Goal: Check status

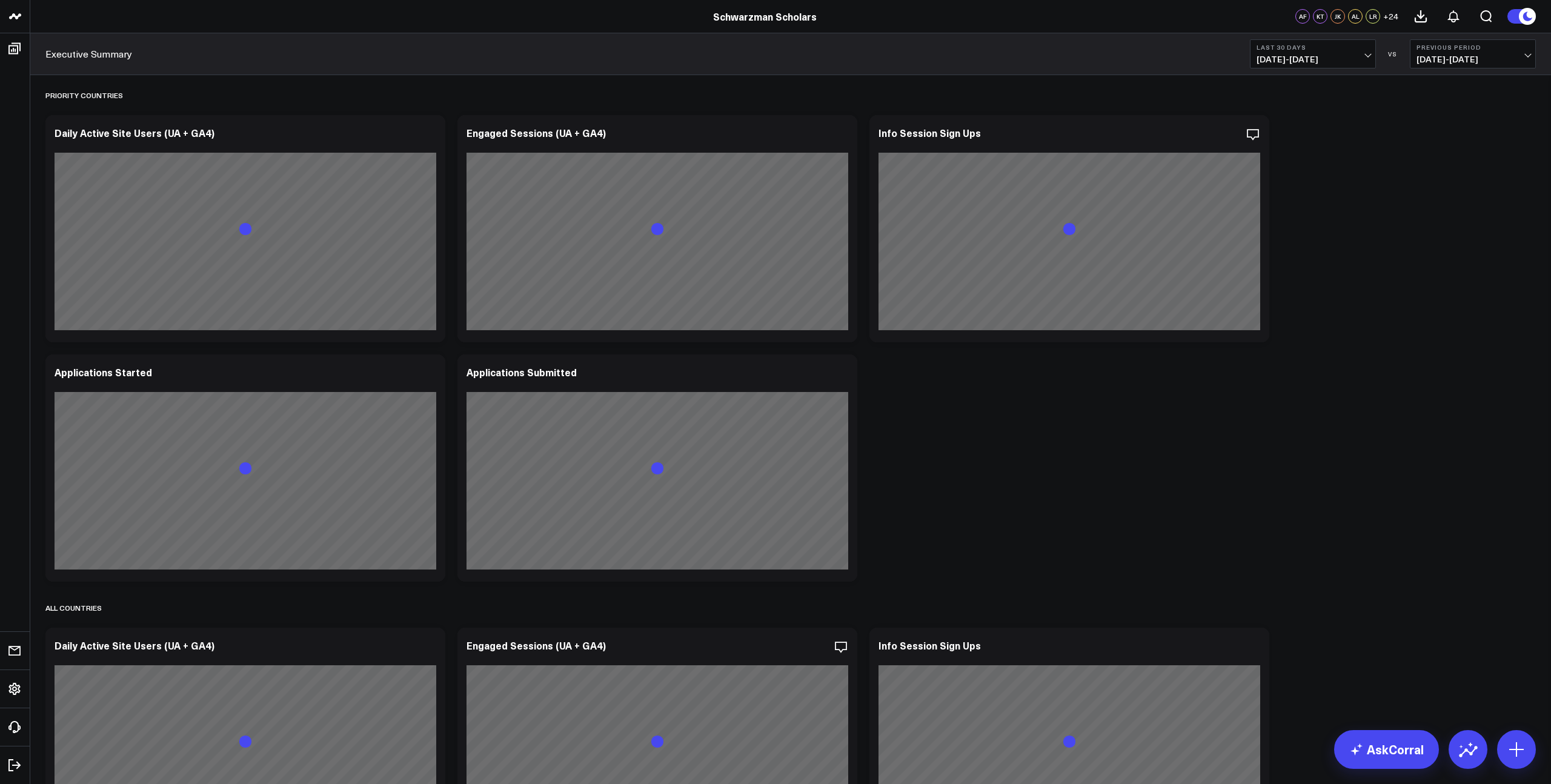
click at [1361, 52] on button "Last 30 Days [DATE] - [DATE]" at bounding box center [1312, 53] width 126 height 29
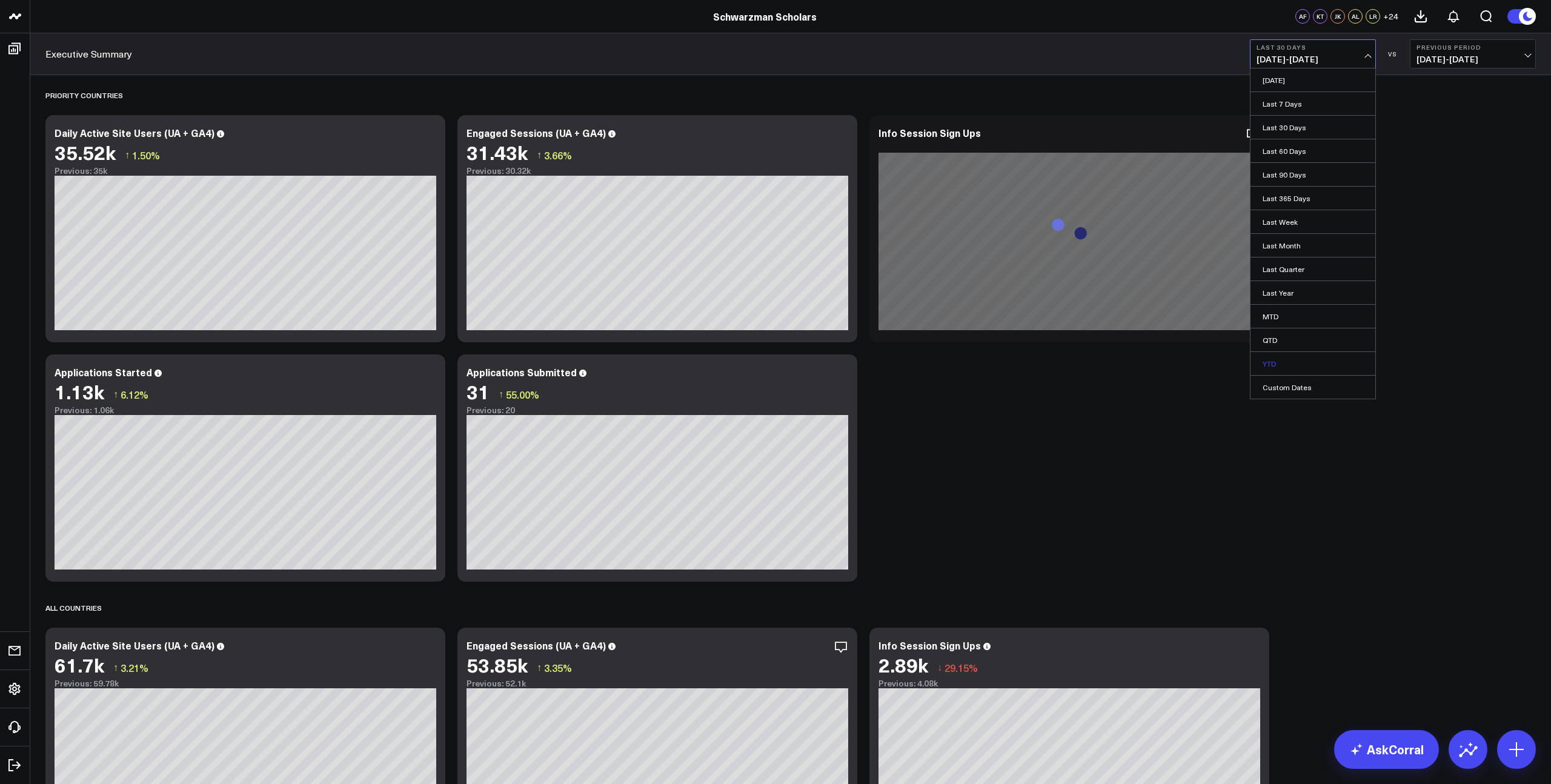
click at [1269, 365] on link "YTD" at bounding box center [1313, 363] width 125 height 23
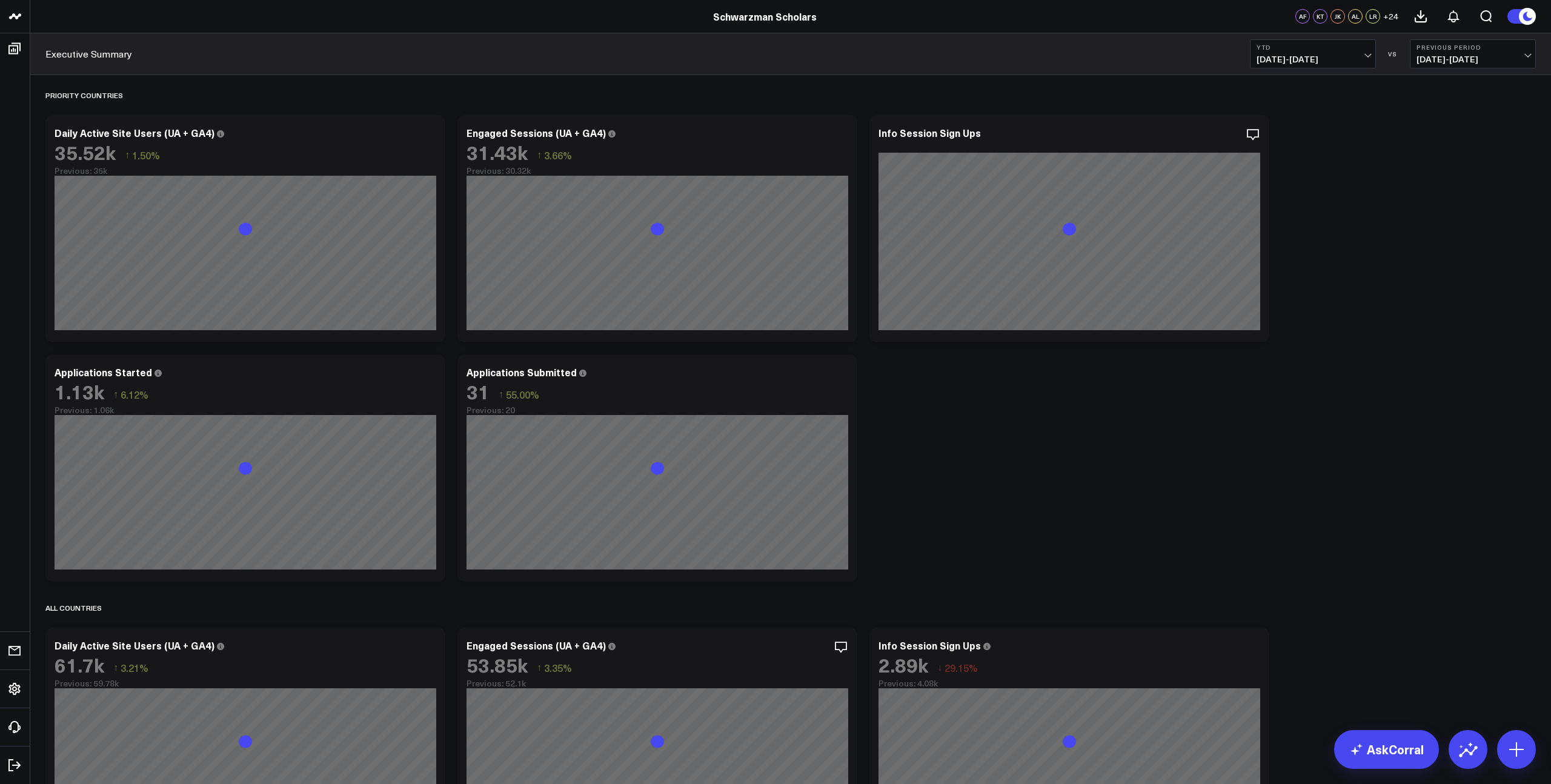
click at [1464, 59] on span "[DATE] - [DATE]" at bounding box center [1473, 59] width 113 height 10
click at [1433, 120] on link "YoY" at bounding box center [1473, 127] width 125 height 23
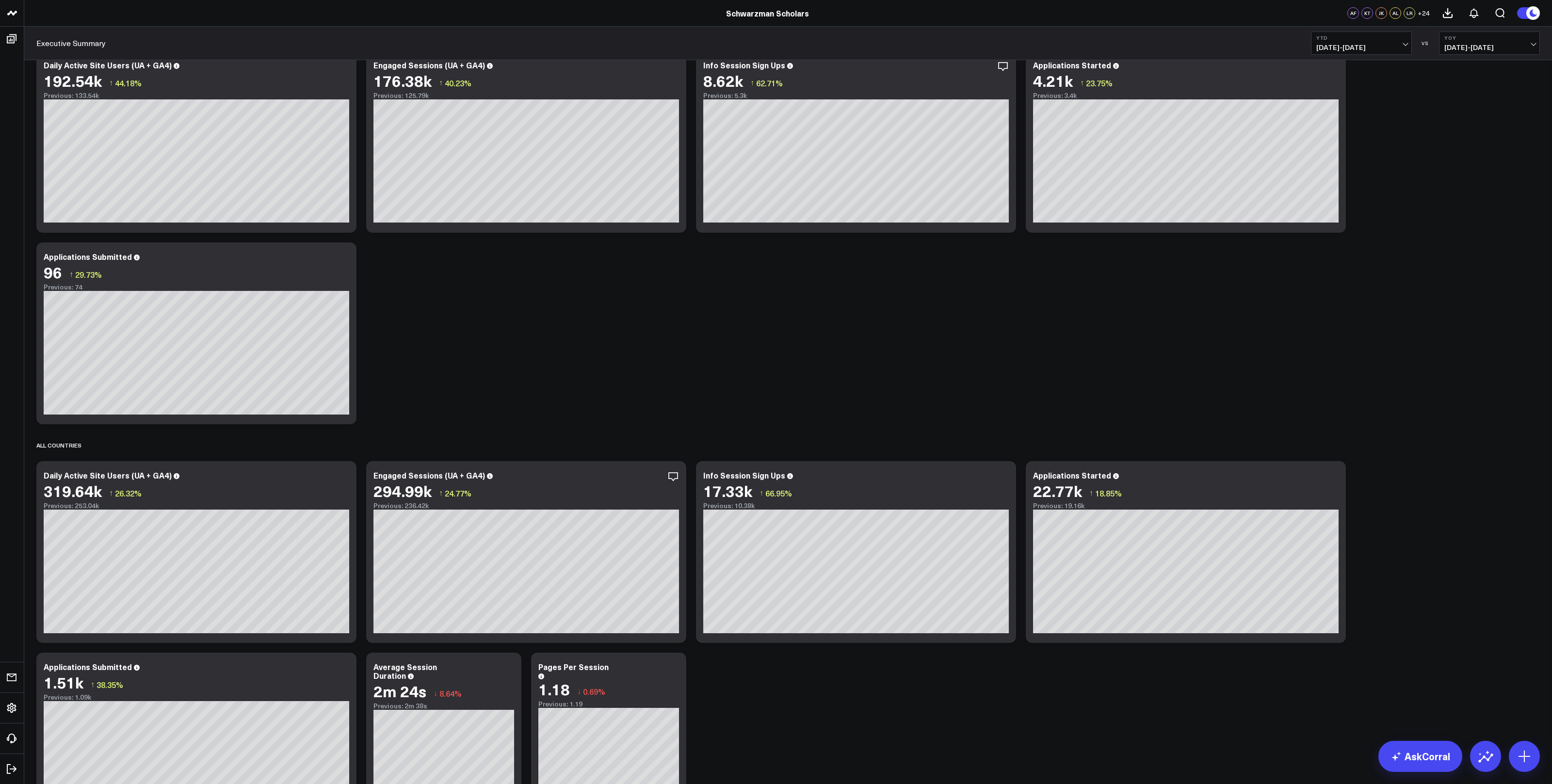
scroll to position [40, 0]
